Goal: Share content

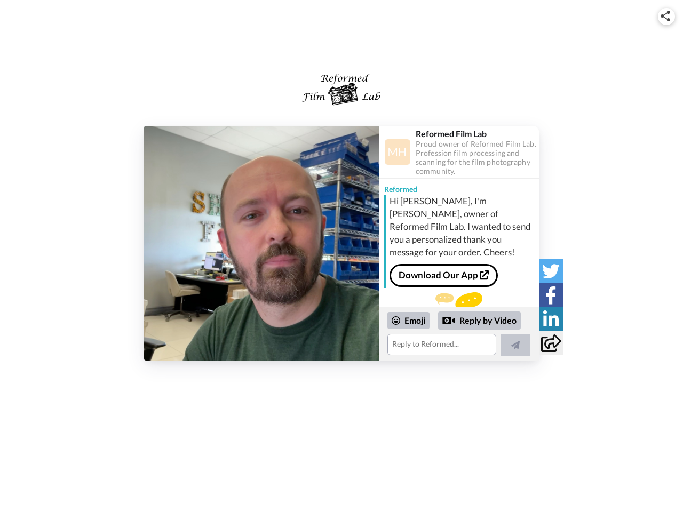
click at [667, 16] on img at bounding box center [666, 16] width 10 height 11
click at [262, 243] on label "Share URL" at bounding box center [342, 249] width 176 height 17
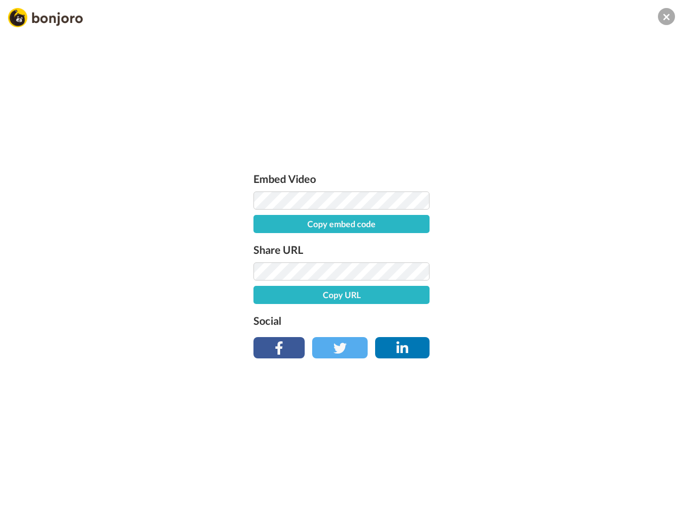
click at [459, 334] on div "Embed Video Copy embed code Share URL Copy URL Social" at bounding box center [341, 314] width 683 height 512
click at [409, 321] on label "Social" at bounding box center [342, 320] width 176 height 17
click at [480, 321] on div "Embed Video Copy embed code Share URL Copy URL Social" at bounding box center [341, 314] width 683 height 512
click at [516, 345] on div "Embed Video Copy embed code Share URL Copy URL Social" at bounding box center [341, 314] width 683 height 512
click at [551, 271] on div "Embed Video Copy embed code Share URL Copy URL Social" at bounding box center [341, 314] width 683 height 512
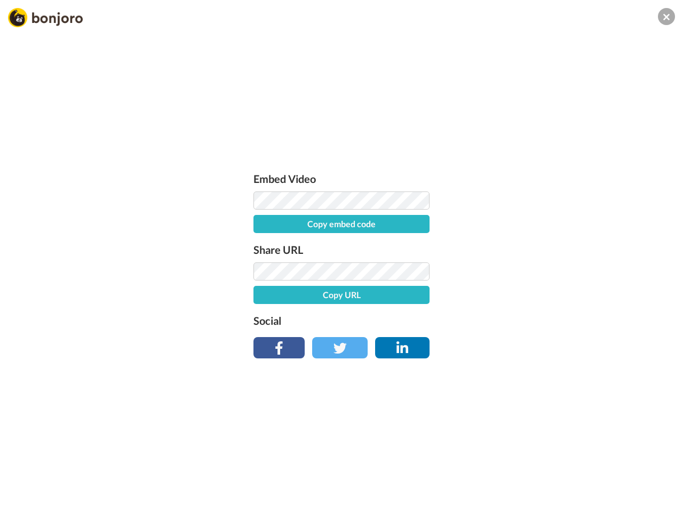
click at [551, 295] on div "Embed Video Copy embed code Share URL Copy URL Social" at bounding box center [341, 314] width 683 height 512
click at [551, 319] on div "Embed Video Copy embed code Share URL Copy URL Social" at bounding box center [341, 314] width 683 height 512
click at [551, 343] on div "Embed Video Copy embed code Share URL Copy URL Social" at bounding box center [341, 314] width 683 height 512
